Goal: Information Seeking & Learning: Find specific fact

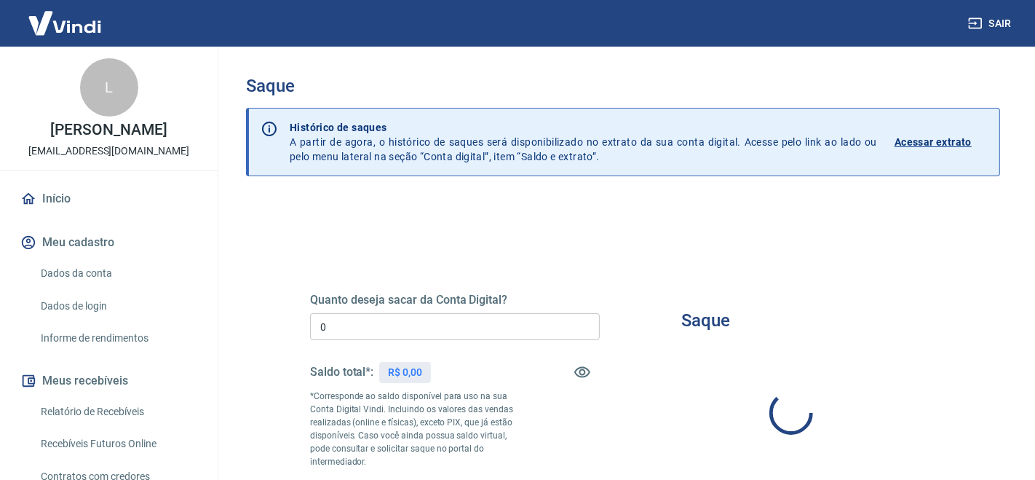
type input "R$ 0,00"
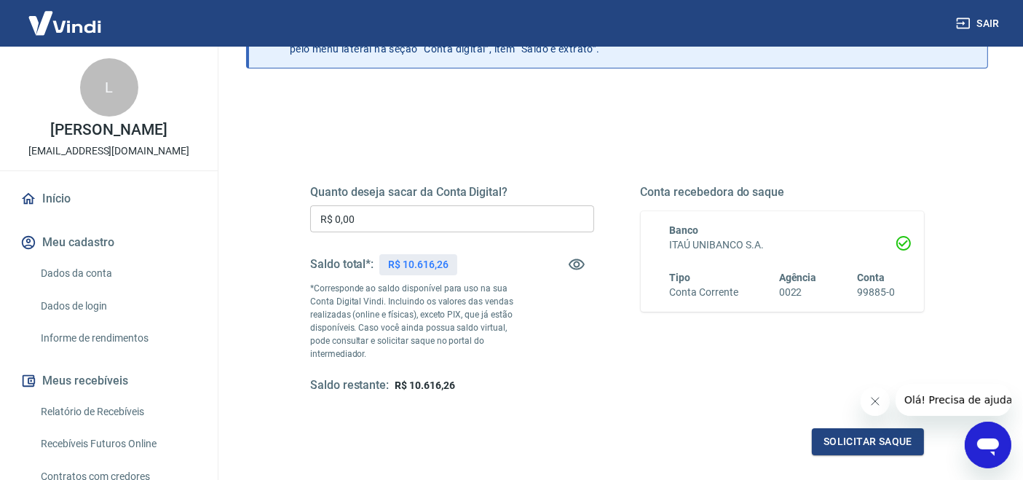
scroll to position [294, 0]
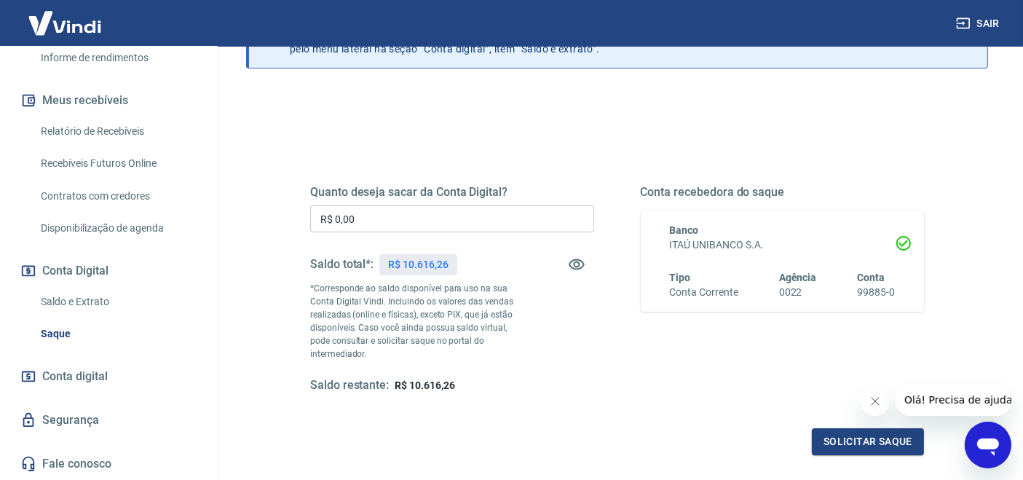
click at [81, 306] on link "Saldo e Extrato" at bounding box center [117, 302] width 165 height 30
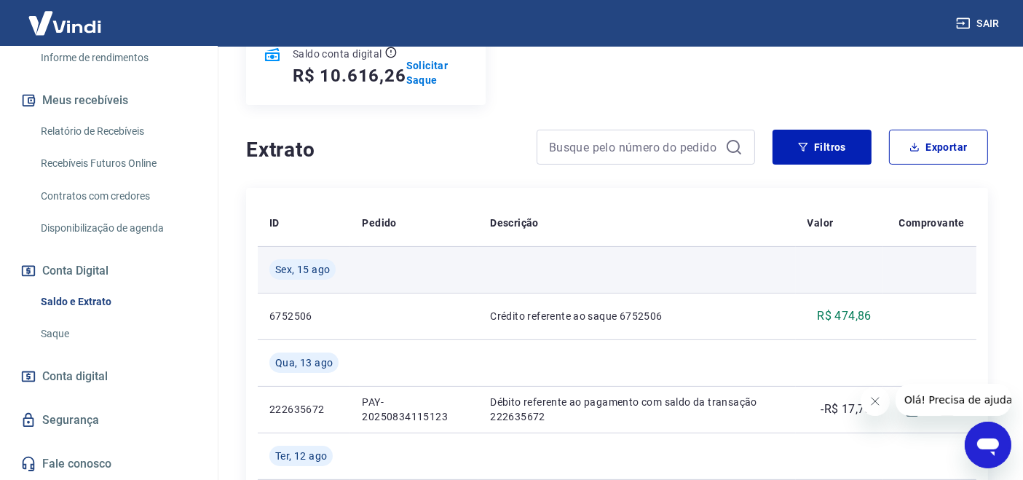
scroll to position [108, 0]
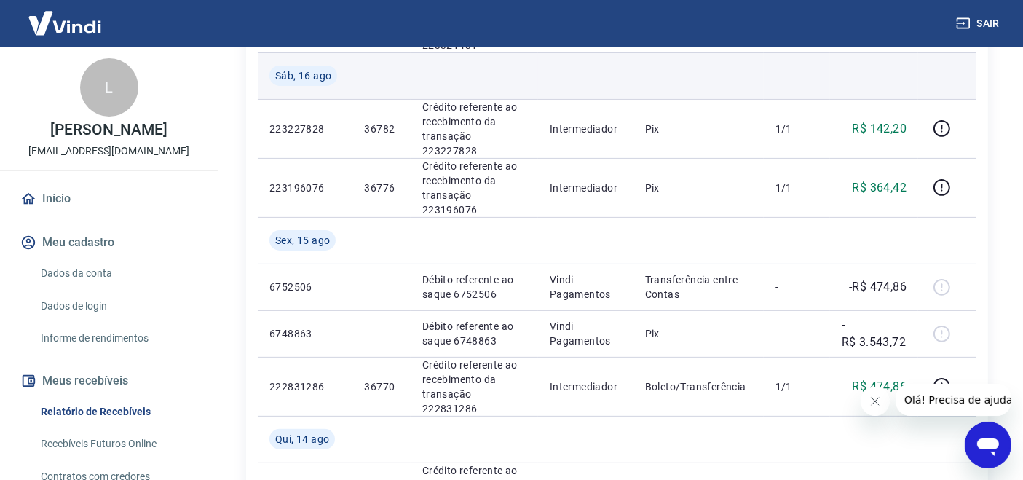
scroll to position [539, 0]
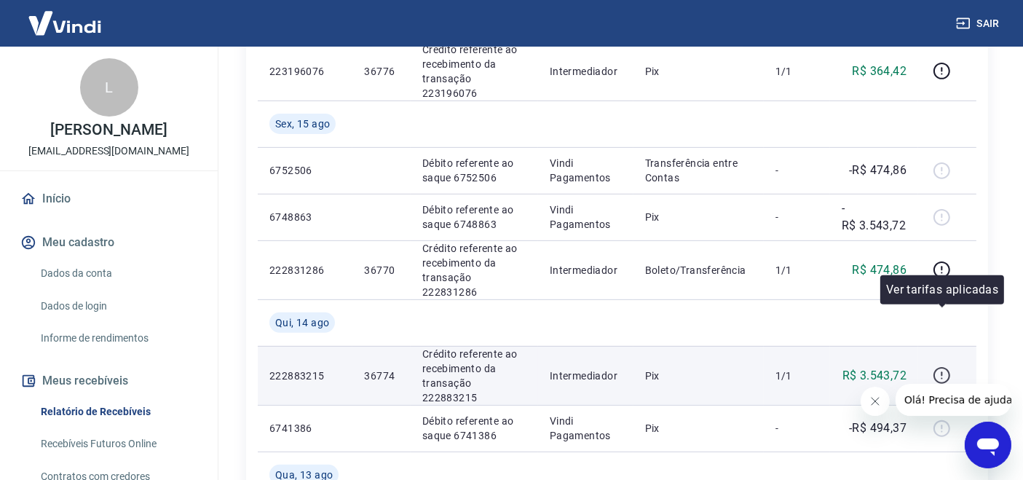
click at [947, 366] on icon "button" at bounding box center [941, 375] width 18 height 18
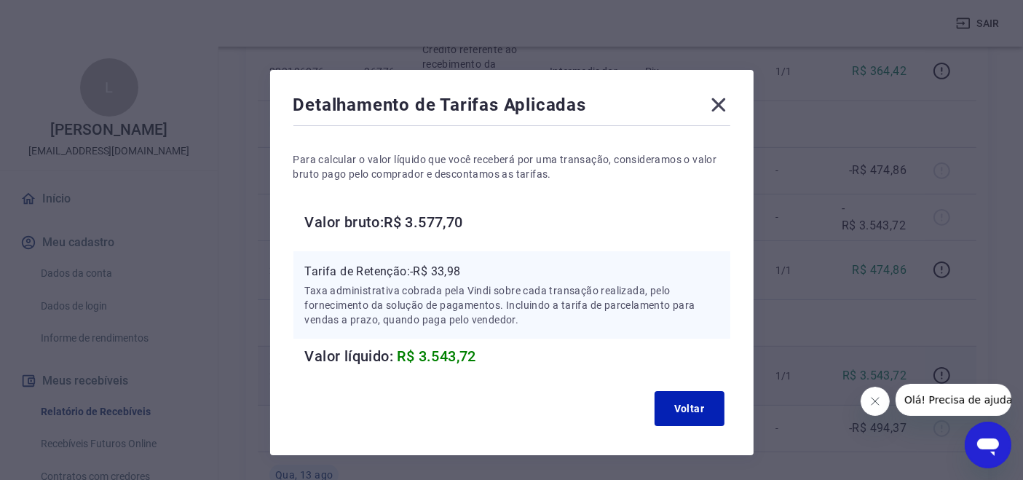
click at [456, 271] on p "Tarifa de Retenção: -R$ 33,98" at bounding box center [511, 271] width 413 height 17
click at [453, 269] on p "Tarifa de Retenção: -R$ 33,98" at bounding box center [511, 271] width 413 height 17
copy p "33,98"
drag, startPoint x: 735, startPoint y: 105, endPoint x: 710, endPoint y: 105, distance: 25.5
click at [732, 103] on div "Detalhamento de Tarifas Aplicadas Para calcular o valor líquido que você recebe…" at bounding box center [511, 262] width 483 height 385
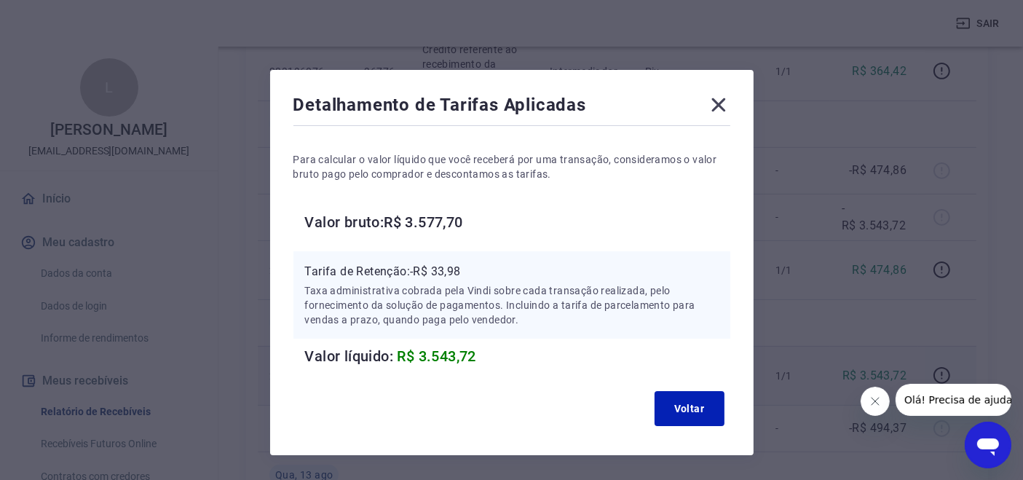
click at [700, 105] on div "Detalhamento de Tarifas Aplicadas" at bounding box center [511, 107] width 437 height 29
click at [720, 100] on icon at bounding box center [718, 104] width 23 height 23
